Goal: Task Accomplishment & Management: Manage account settings

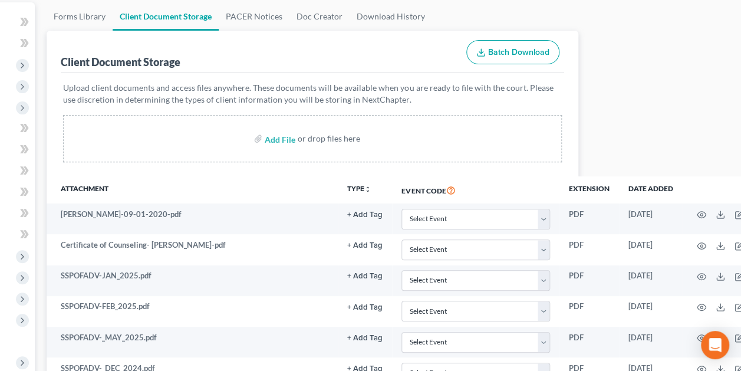
scroll to position [0, 149]
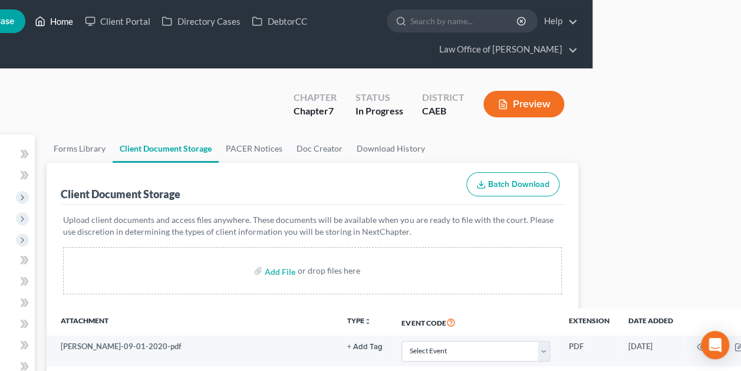
click at [47, 21] on link "Home" at bounding box center [54, 21] width 50 height 21
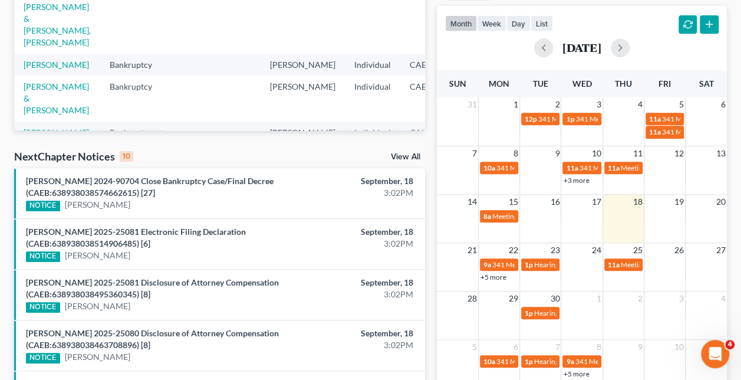
scroll to position [259, 0]
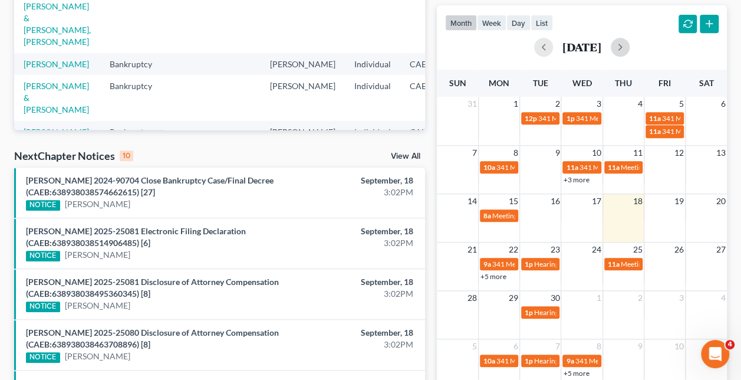
click at [630, 42] on button "button" at bounding box center [620, 47] width 19 height 19
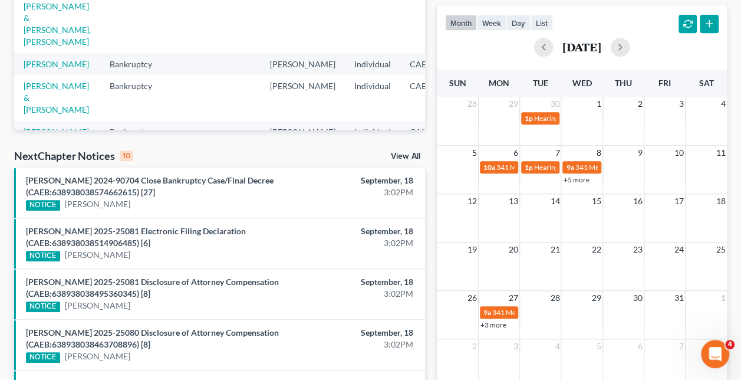
click at [584, 178] on link "+5 more" at bounding box center [576, 179] width 26 height 9
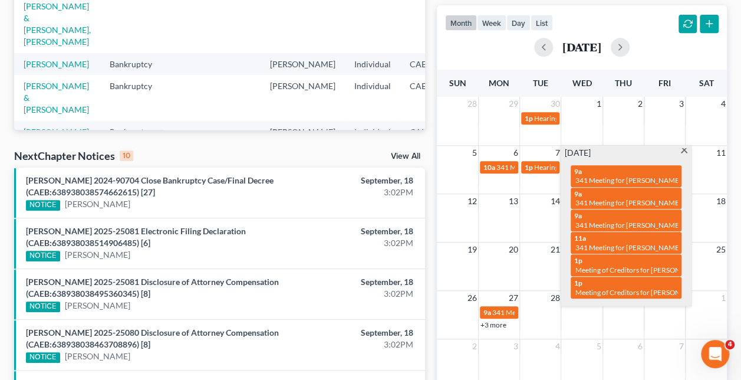
click at [644, 266] on span "Meeting of Creditors for [PERSON_NAME] & [PERSON_NAME]" at bounding box center [671, 269] width 193 height 9
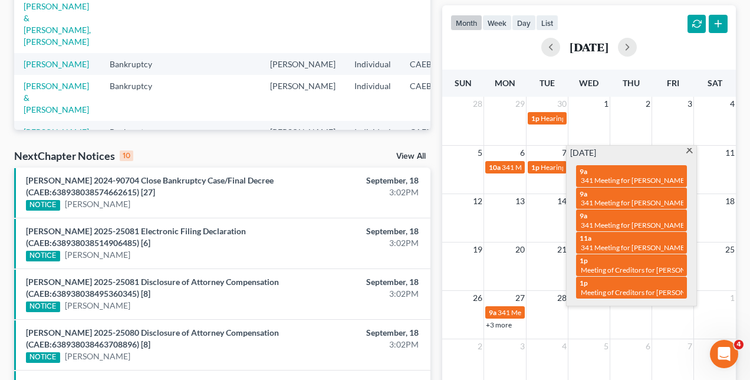
select select "Days"
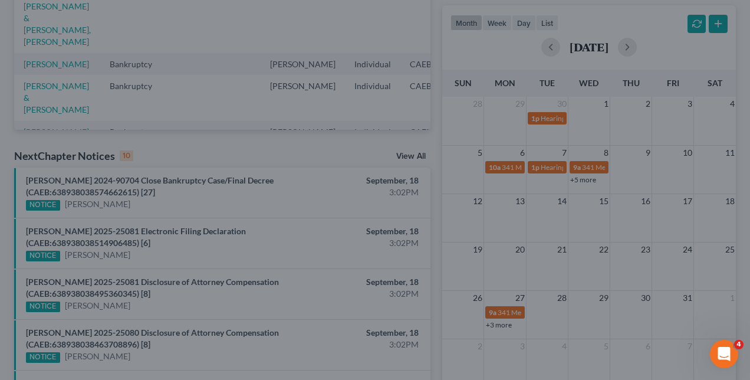
click at [631, 259] on div "Edit Event × Event Title * Meeting of Creditors for [PERSON_NAME] & [PERSON_NAM…" at bounding box center [375, 190] width 750 height 380
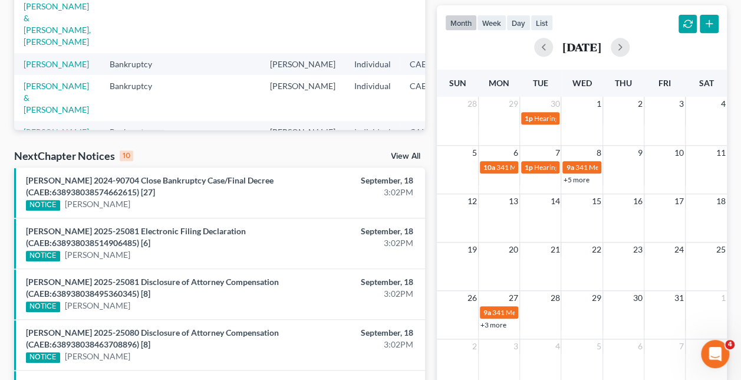
click at [573, 177] on link "+5 more" at bounding box center [576, 179] width 26 height 9
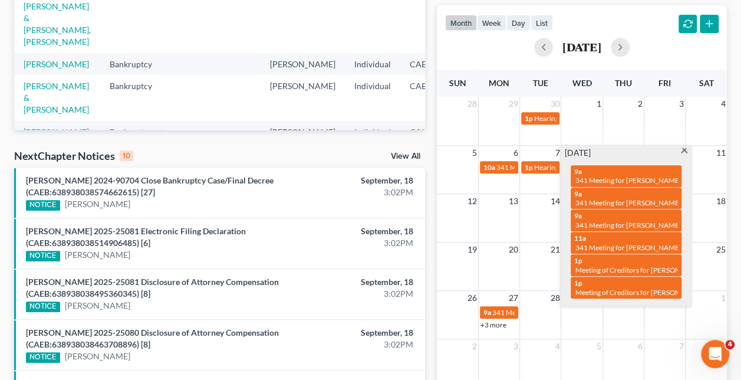
click at [614, 285] on div "1p Meeting of Creditors for [PERSON_NAME]" at bounding box center [626, 287] width 104 height 18
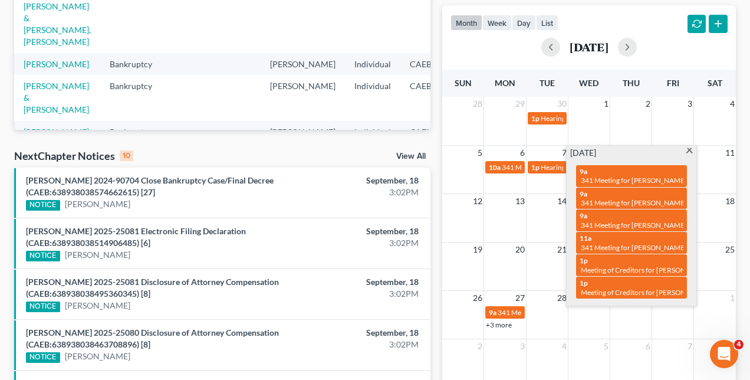
select select "Days"
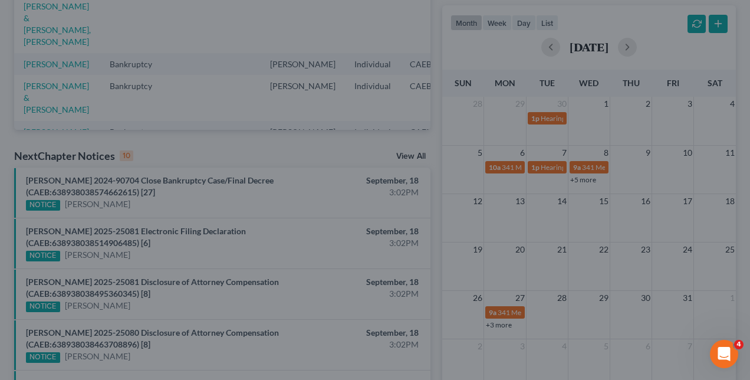
click at [617, 264] on div "Edit Event × Event Title * Meeting of Creditors for [PERSON_NAME] Date [DATE] c…" at bounding box center [375, 190] width 750 height 380
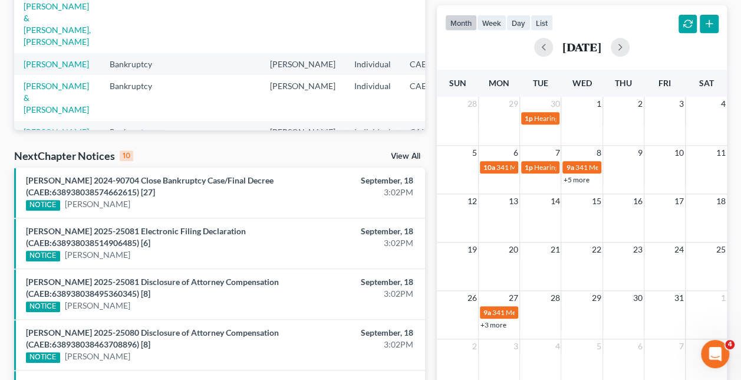
click at [497, 322] on link "+3 more" at bounding box center [493, 324] width 26 height 9
